Goal: Task Accomplishment & Management: Use online tool/utility

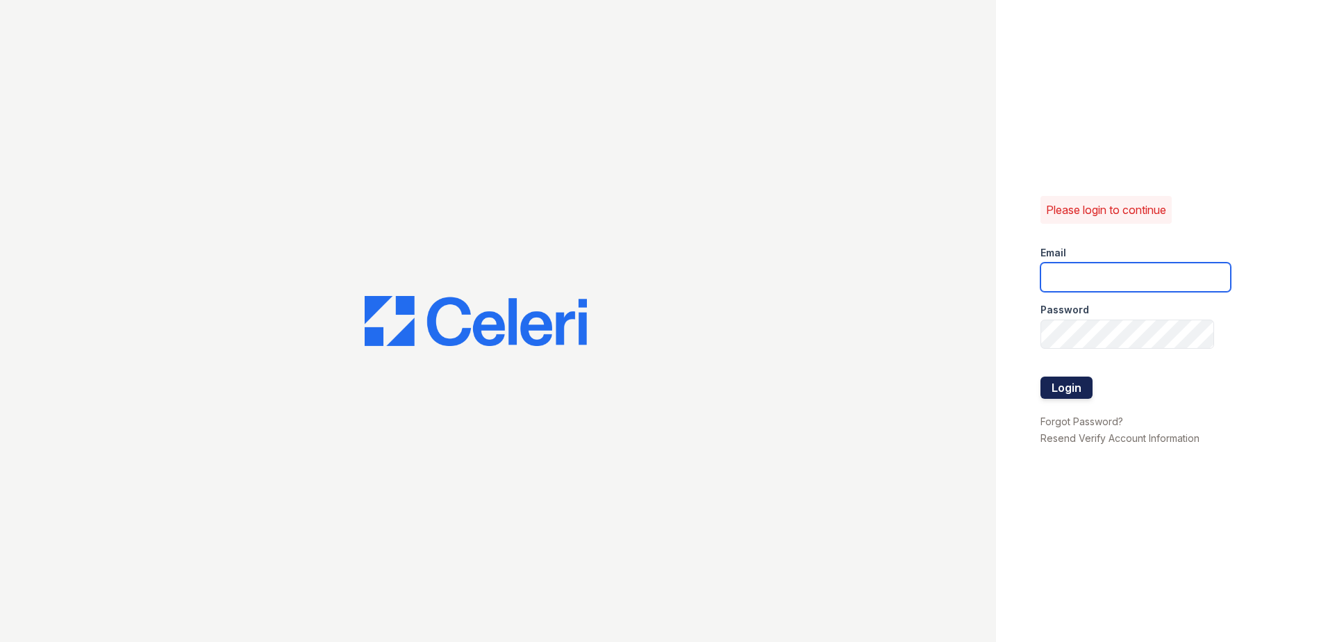
type input "arrivestreetervilleleasing@trinity-pm.com"
click at [1071, 384] on button "Login" at bounding box center [1066, 387] width 52 height 22
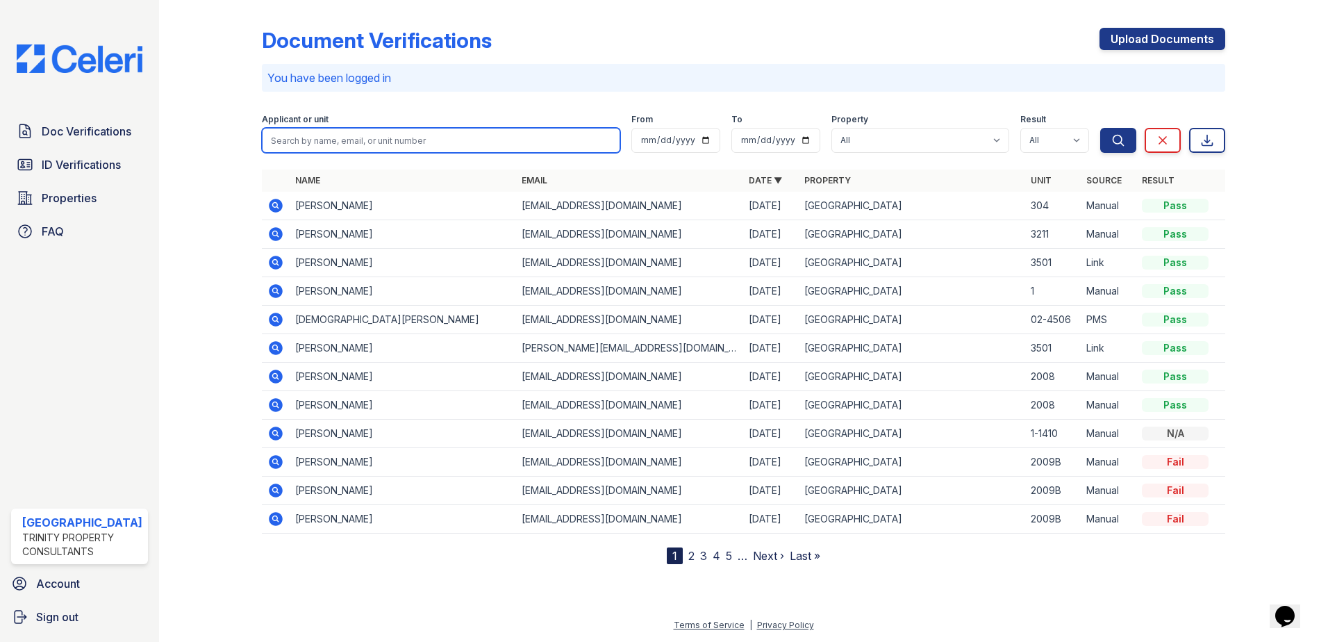
click at [340, 136] on input "search" at bounding box center [441, 140] width 359 height 25
type input "[PERSON_NAME]"
click at [1100, 128] on button "Search" at bounding box center [1118, 140] width 36 height 25
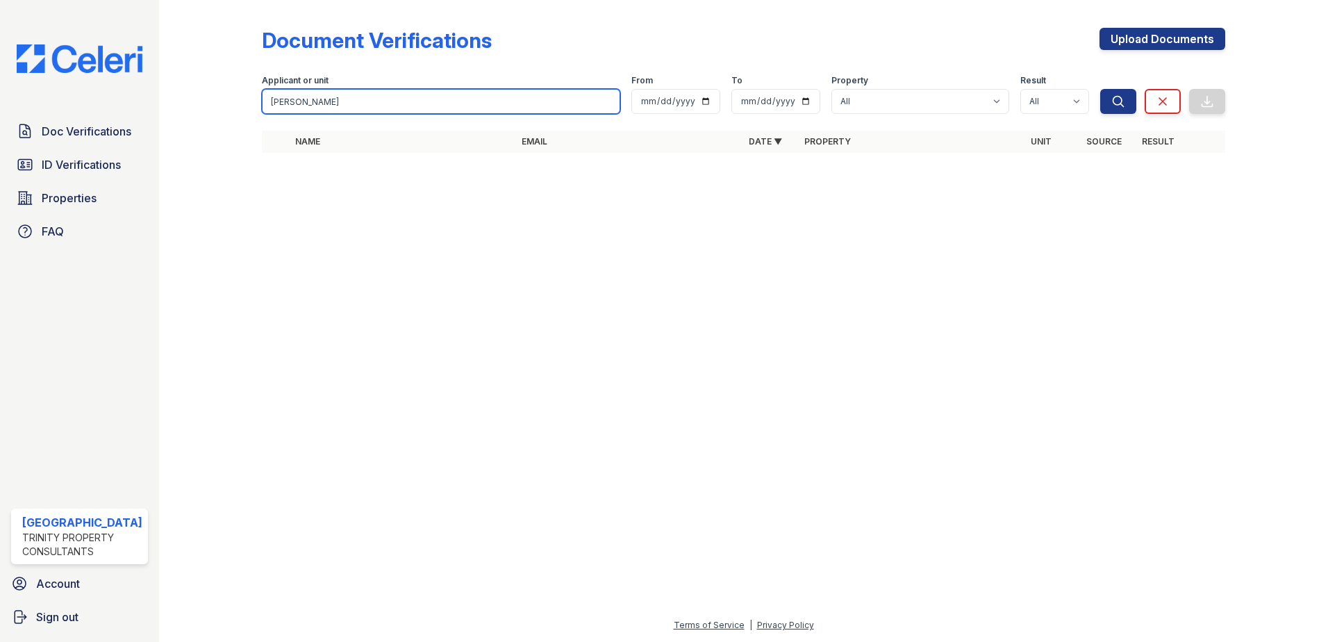
drag, startPoint x: 304, startPoint y: 103, endPoint x: 130, endPoint y: 105, distance: 174.3
click at [131, 105] on div "Doc Verifications ID Verifications Properties FAQ [GEOGRAPHIC_DATA] Trinity Pro…" at bounding box center [664, 321] width 1328 height 642
type input "[PERSON_NAME]"
click at [1100, 89] on button "Search" at bounding box center [1118, 101] width 36 height 25
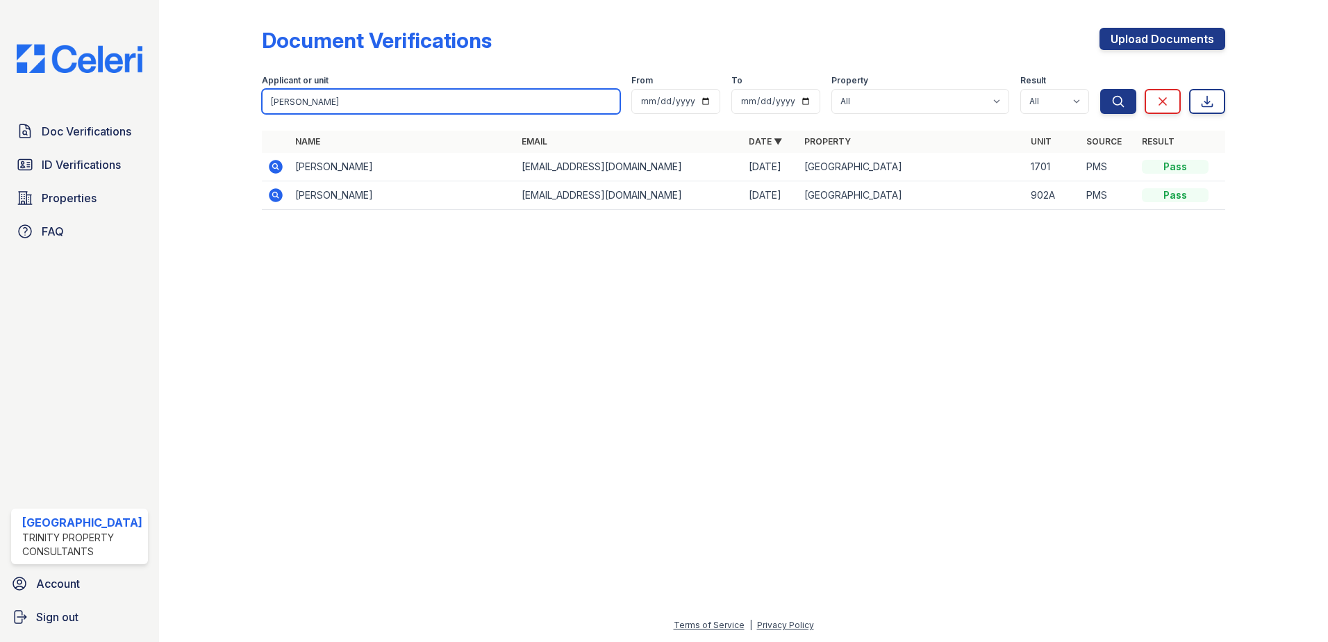
drag, startPoint x: 326, startPoint y: 94, endPoint x: 149, endPoint y: 92, distance: 177.8
click at [149, 92] on div "Doc Verifications ID Verifications Properties FAQ [GEOGRAPHIC_DATA] Trinity Pro…" at bounding box center [664, 321] width 1328 height 642
click at [450, 93] on input "search" at bounding box center [441, 101] width 359 height 25
type input "GUENE"
click at [1100, 89] on button "Search" at bounding box center [1118, 101] width 36 height 25
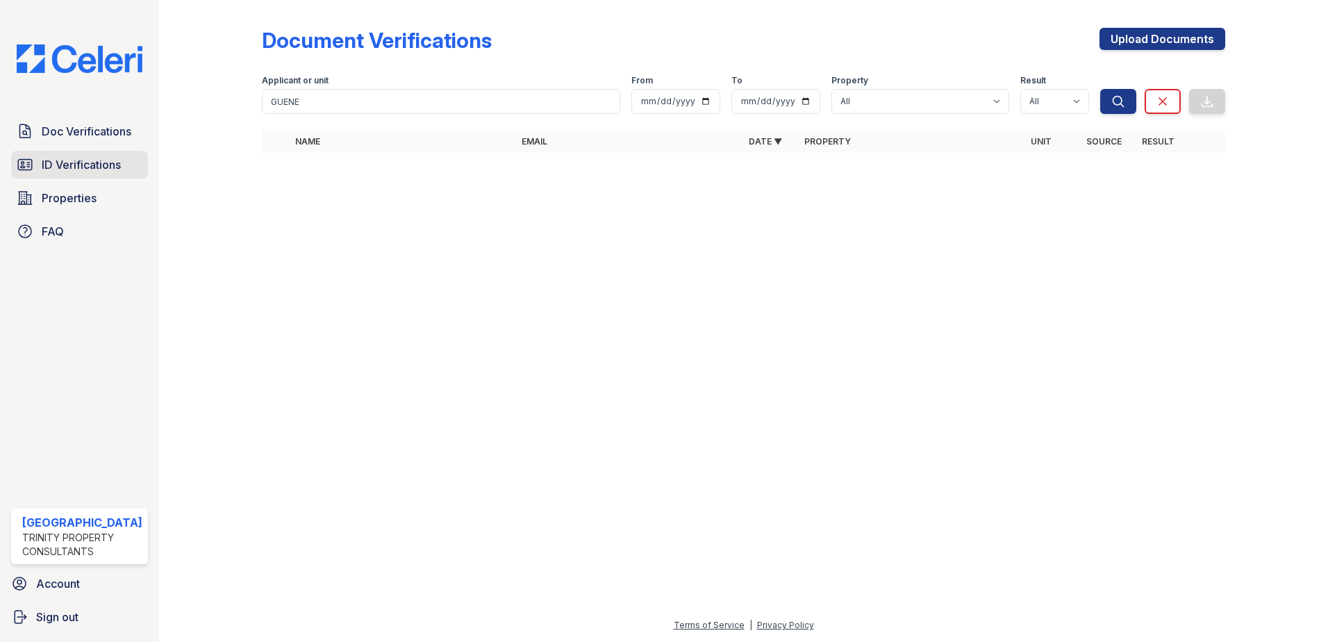
click at [86, 160] on span "ID Verifications" at bounding box center [81, 164] width 79 height 17
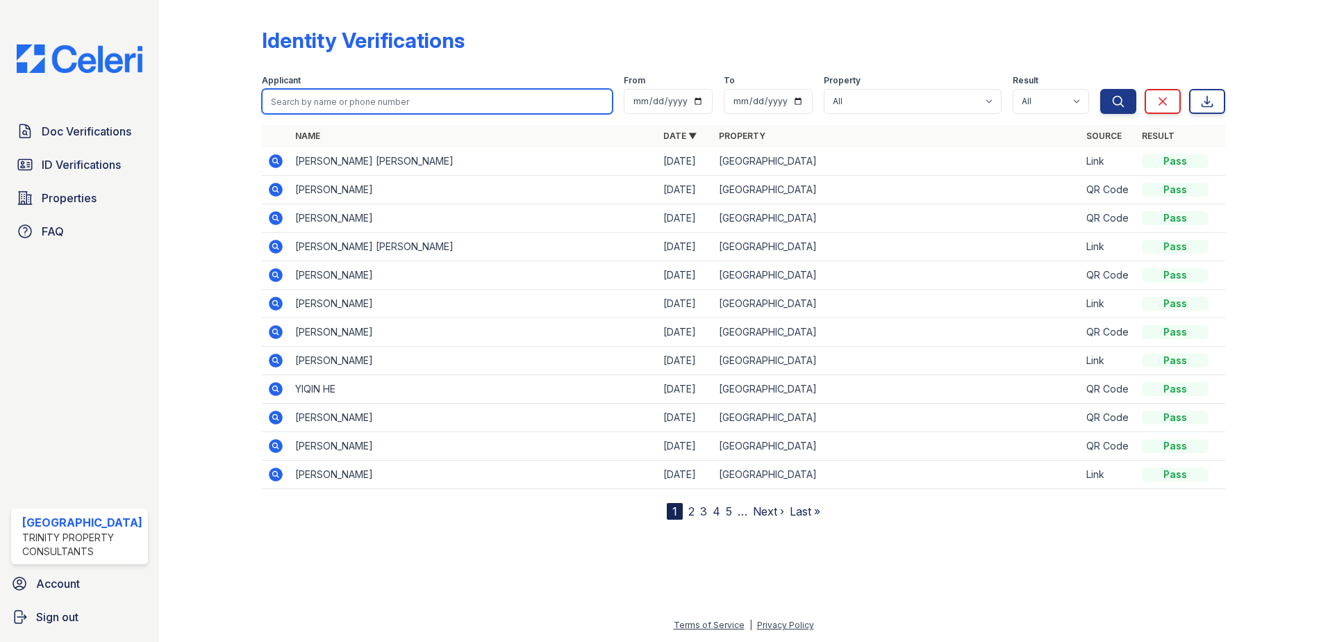
click at [310, 100] on input "search" at bounding box center [437, 101] width 351 height 25
type input "GUENE"
click at [1100, 89] on button "Search" at bounding box center [1118, 101] width 36 height 25
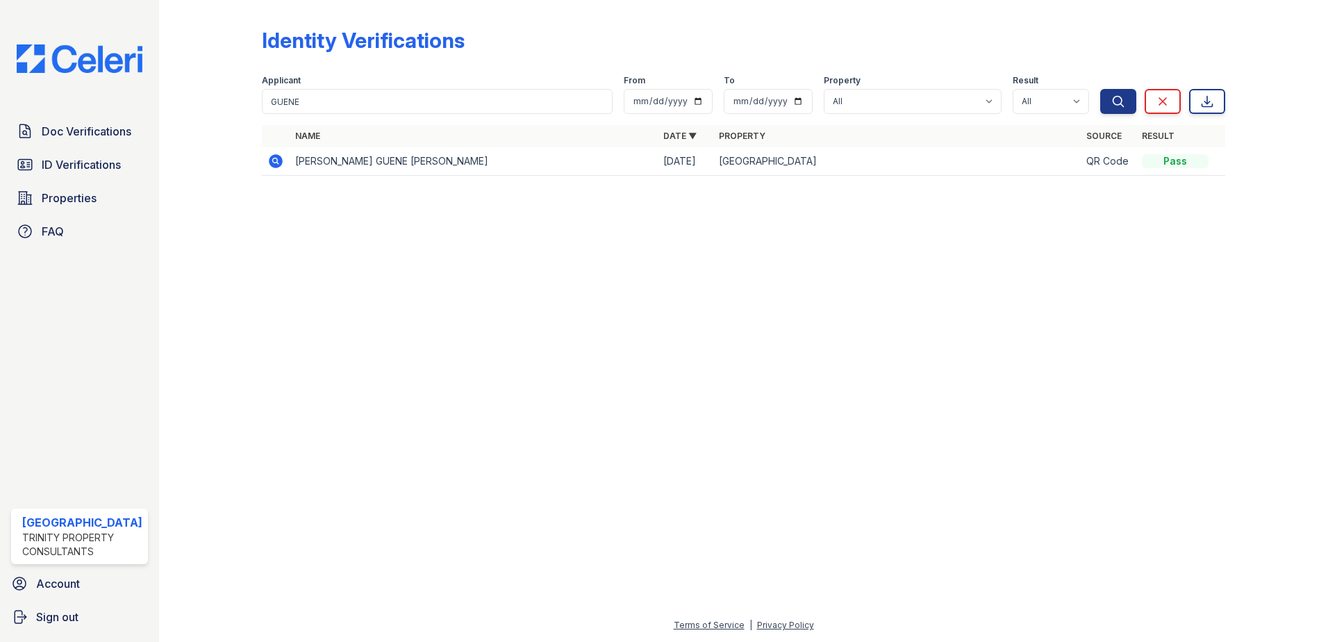
click at [276, 160] on icon at bounding box center [275, 161] width 17 height 17
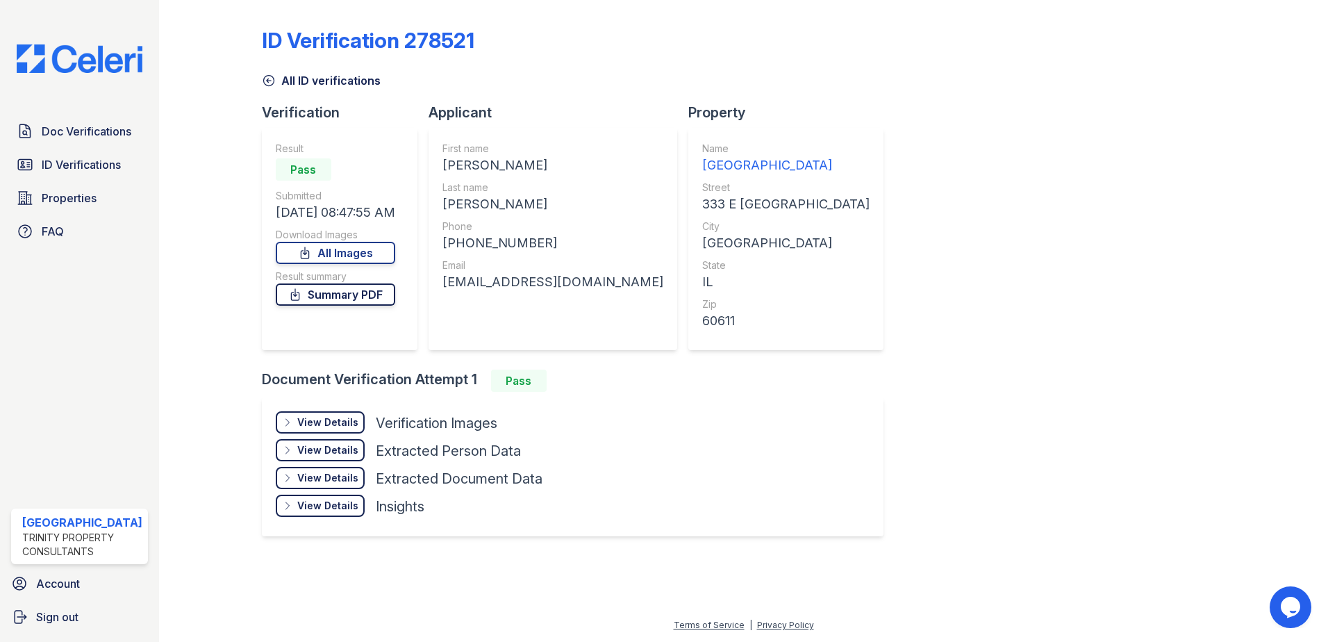
click at [354, 298] on link "Summary PDF" at bounding box center [335, 294] width 119 height 22
